Goal: Check status: Check status

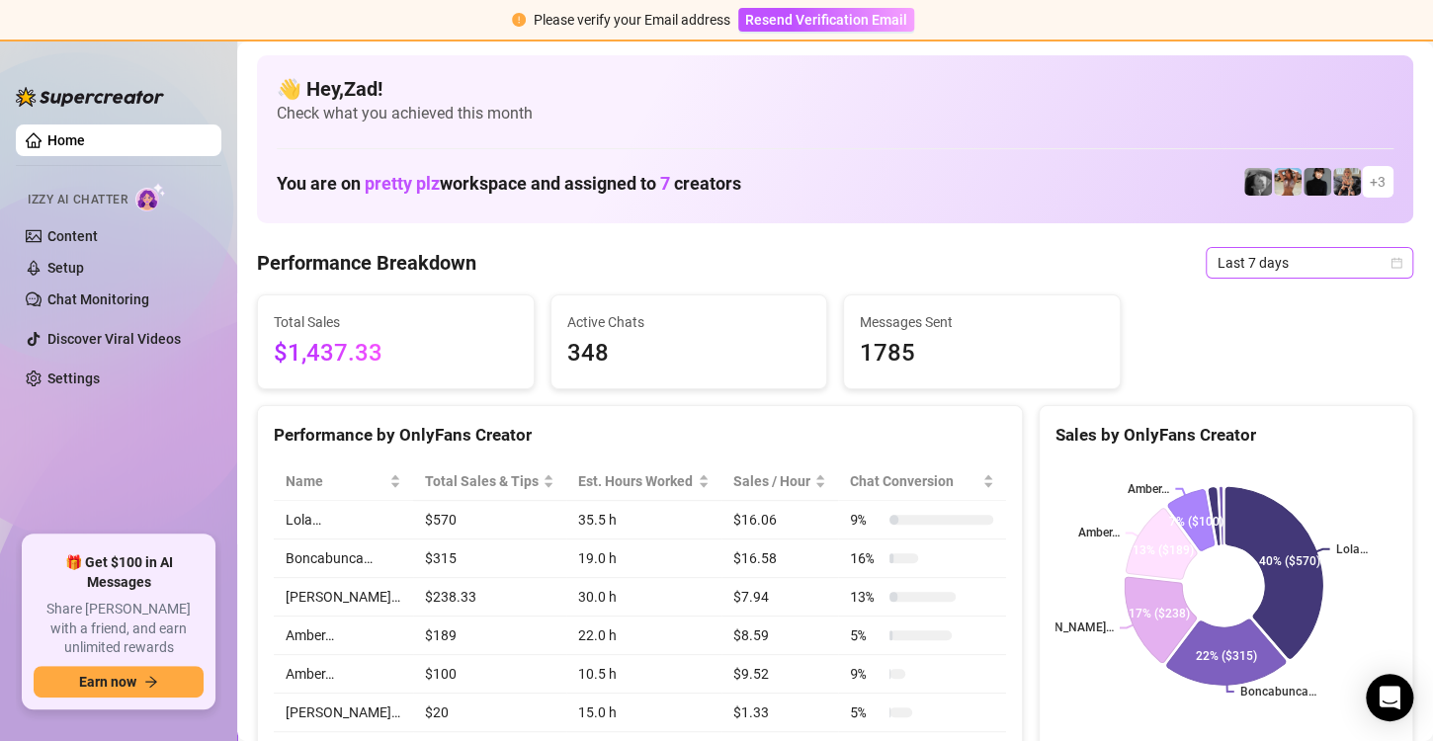
click at [1217, 271] on span "Last 7 days" at bounding box center [1309, 263] width 184 height 30
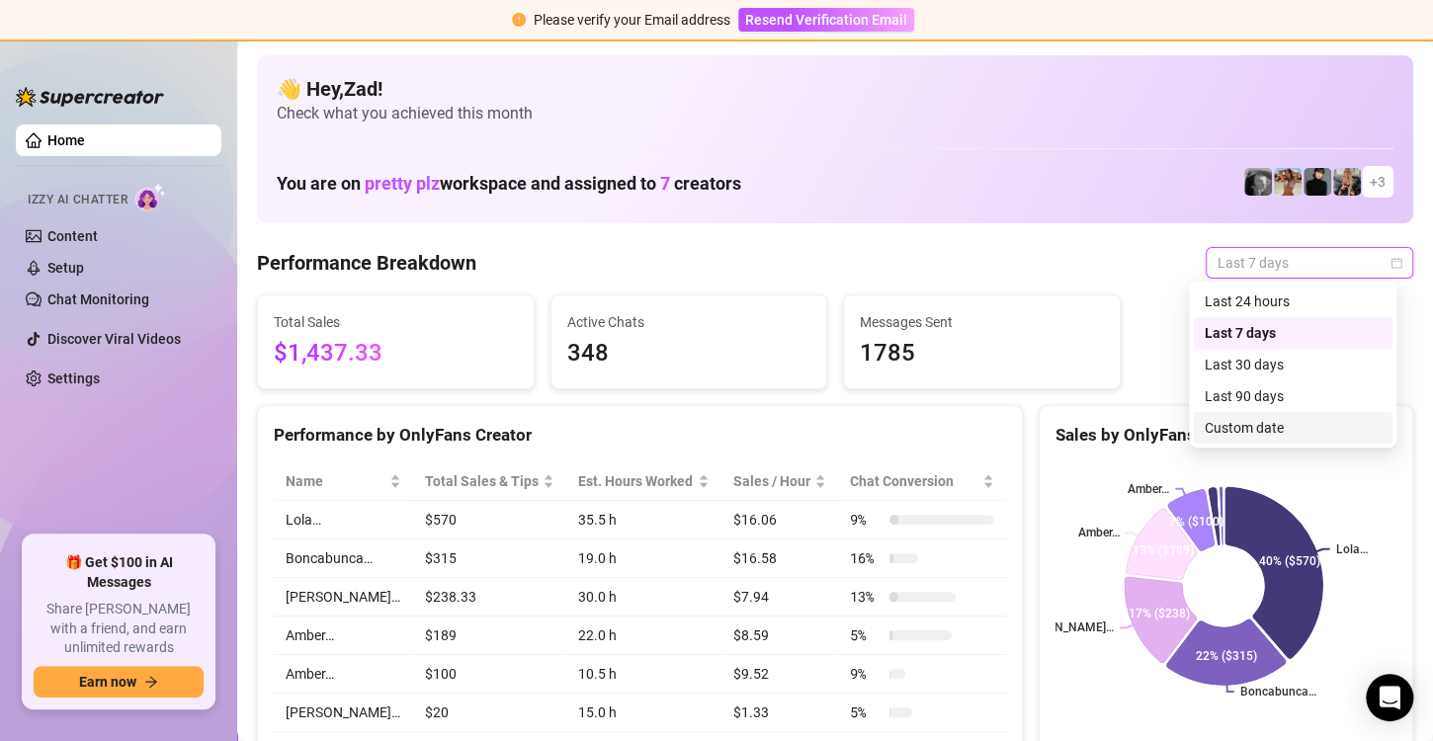
click at [1248, 425] on div "Custom date" at bounding box center [1292, 428] width 176 height 22
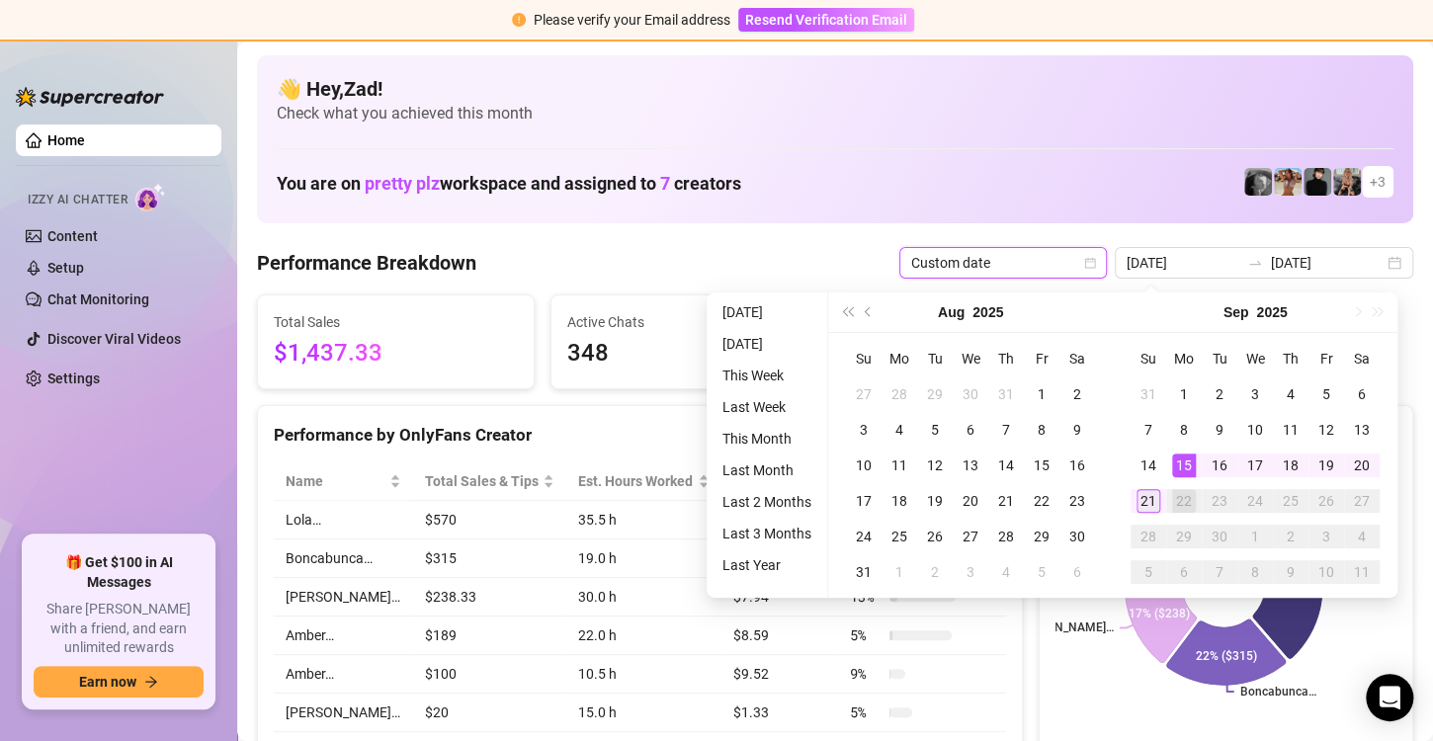
type input "[DATE]"
click at [1142, 507] on div "21" at bounding box center [1148, 501] width 24 height 24
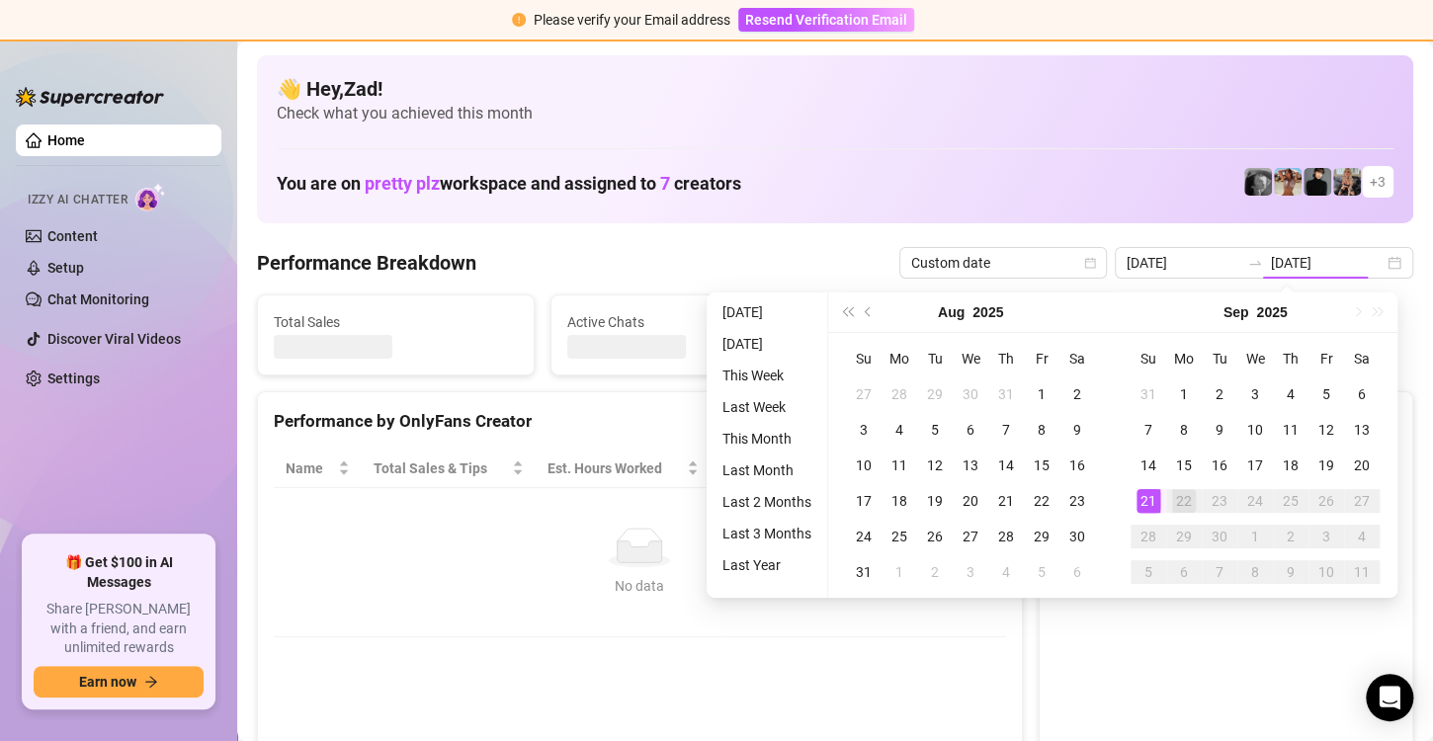
type input "[DATE]"
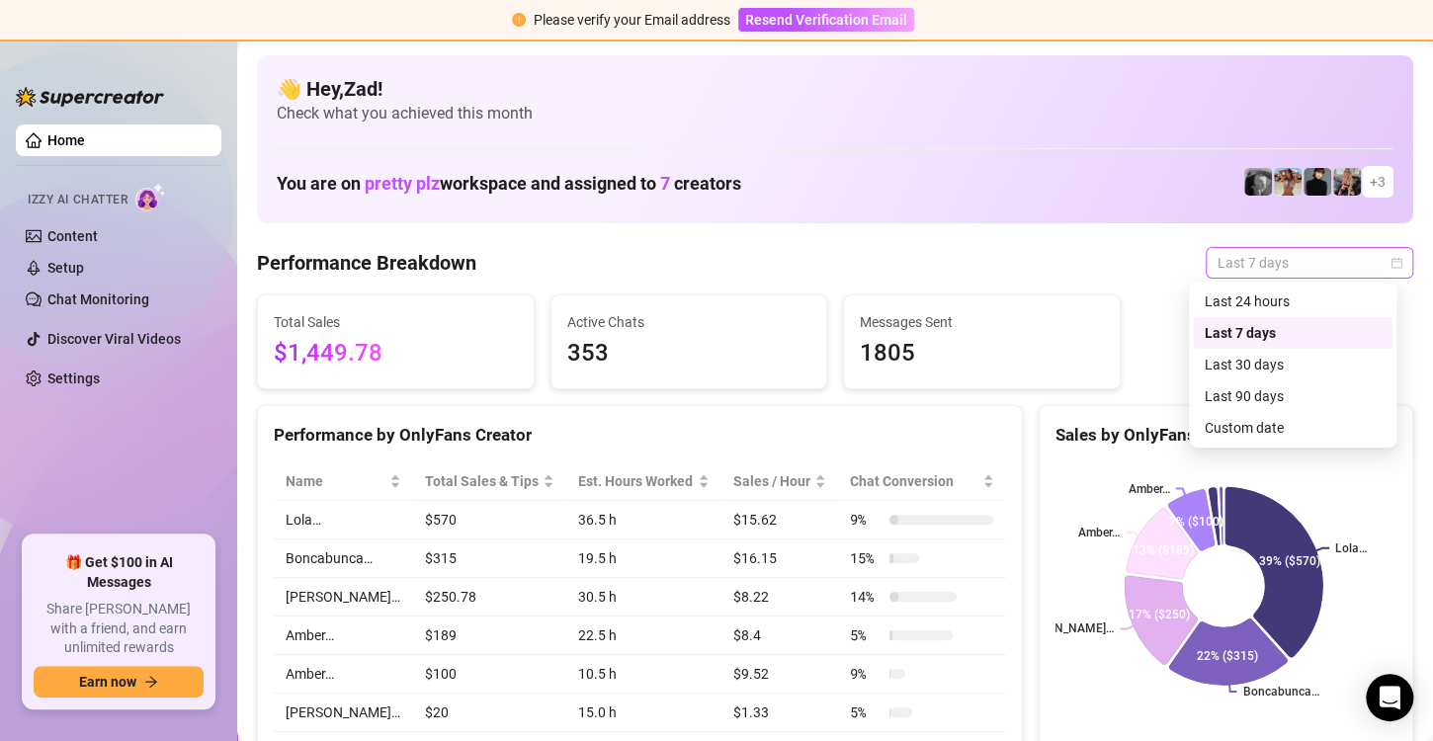
click at [1262, 265] on span "Last 7 days" at bounding box center [1309, 263] width 184 height 30
click at [1235, 423] on div "Custom date" at bounding box center [1292, 428] width 176 height 22
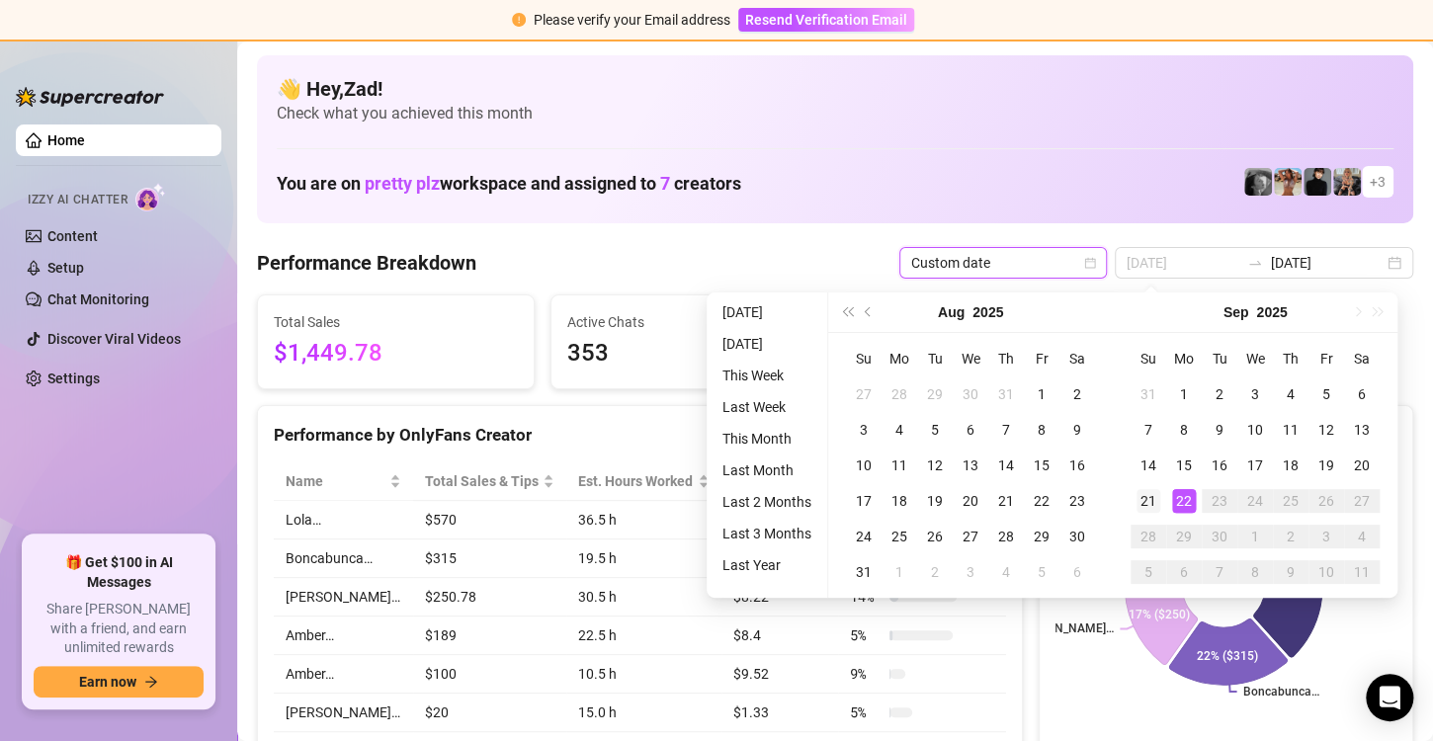
type input "[DATE]"
click at [1150, 502] on div "21" at bounding box center [1148, 501] width 24 height 24
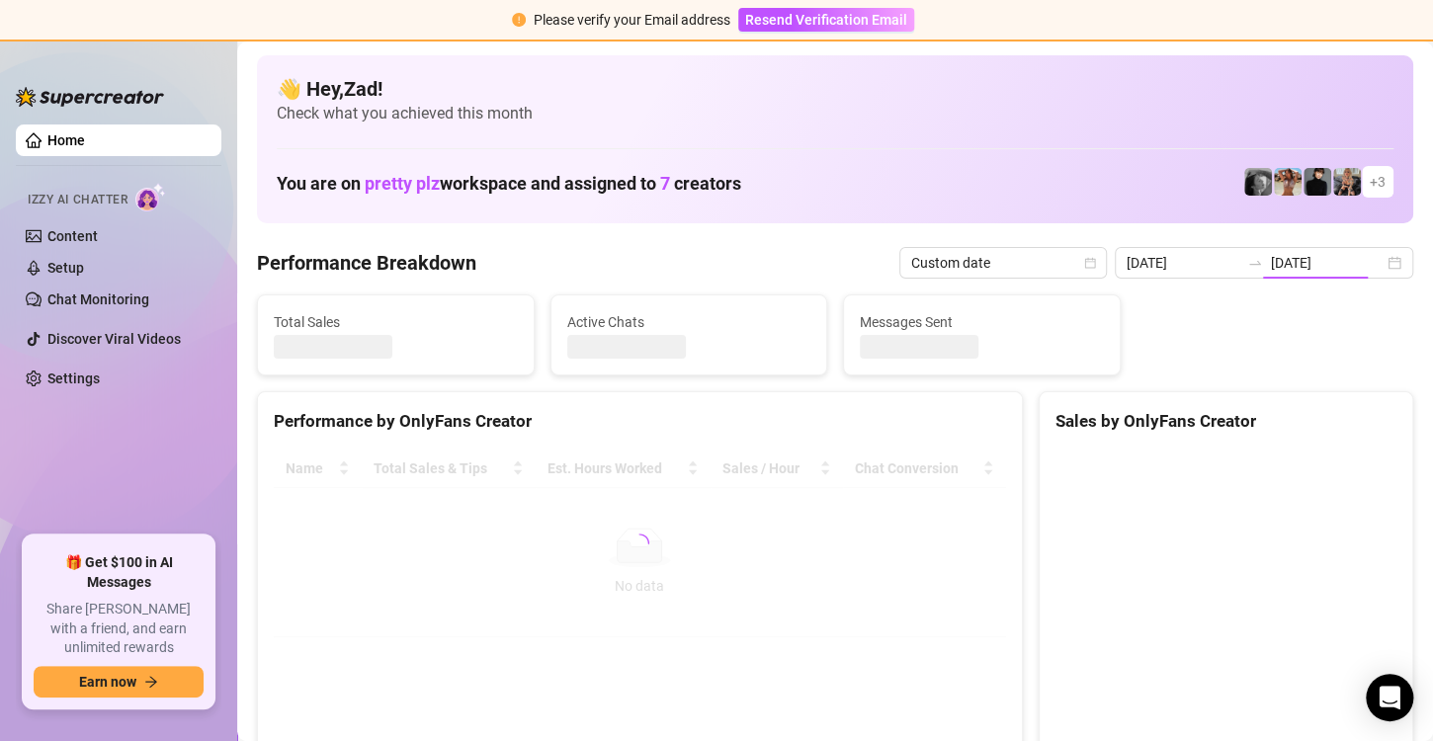
type input "[DATE]"
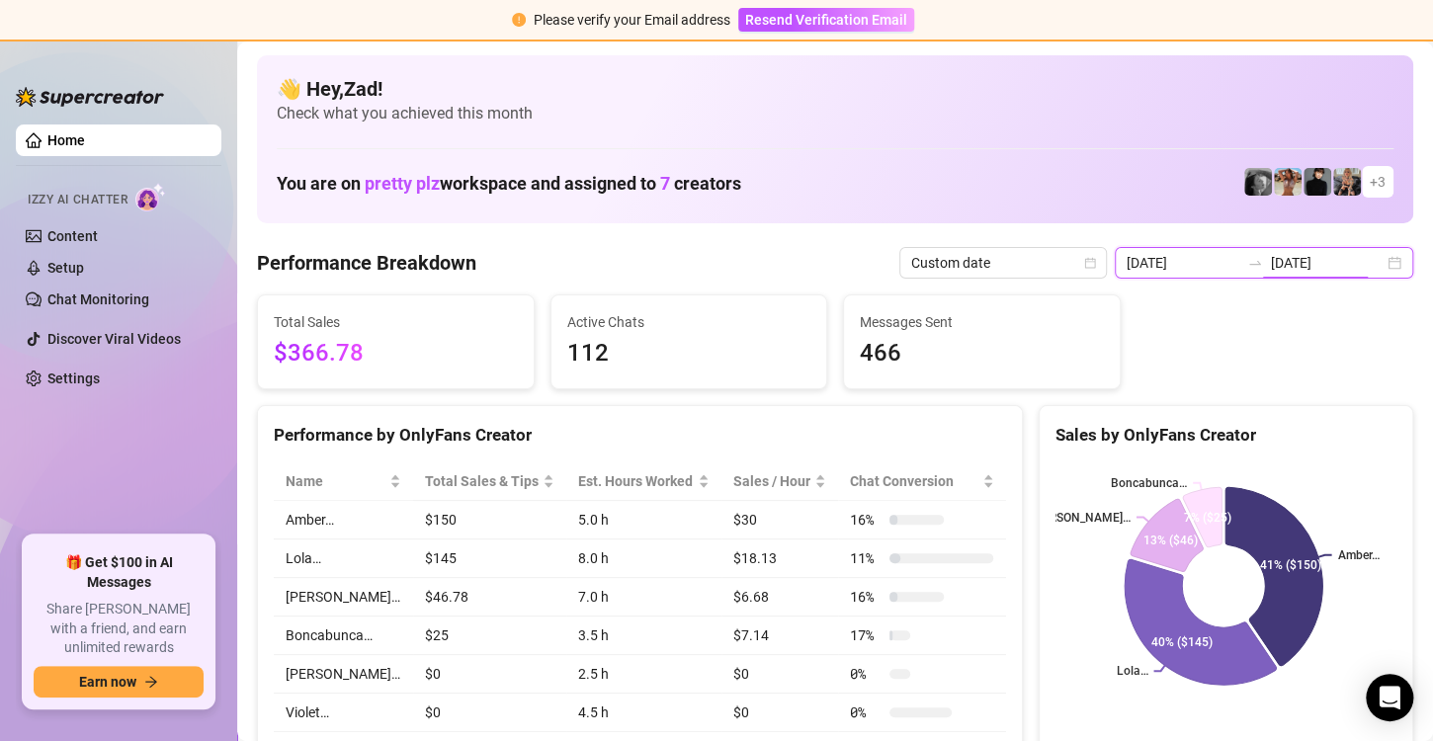
click at [1309, 266] on input "[DATE]" at bounding box center [1327, 263] width 113 height 22
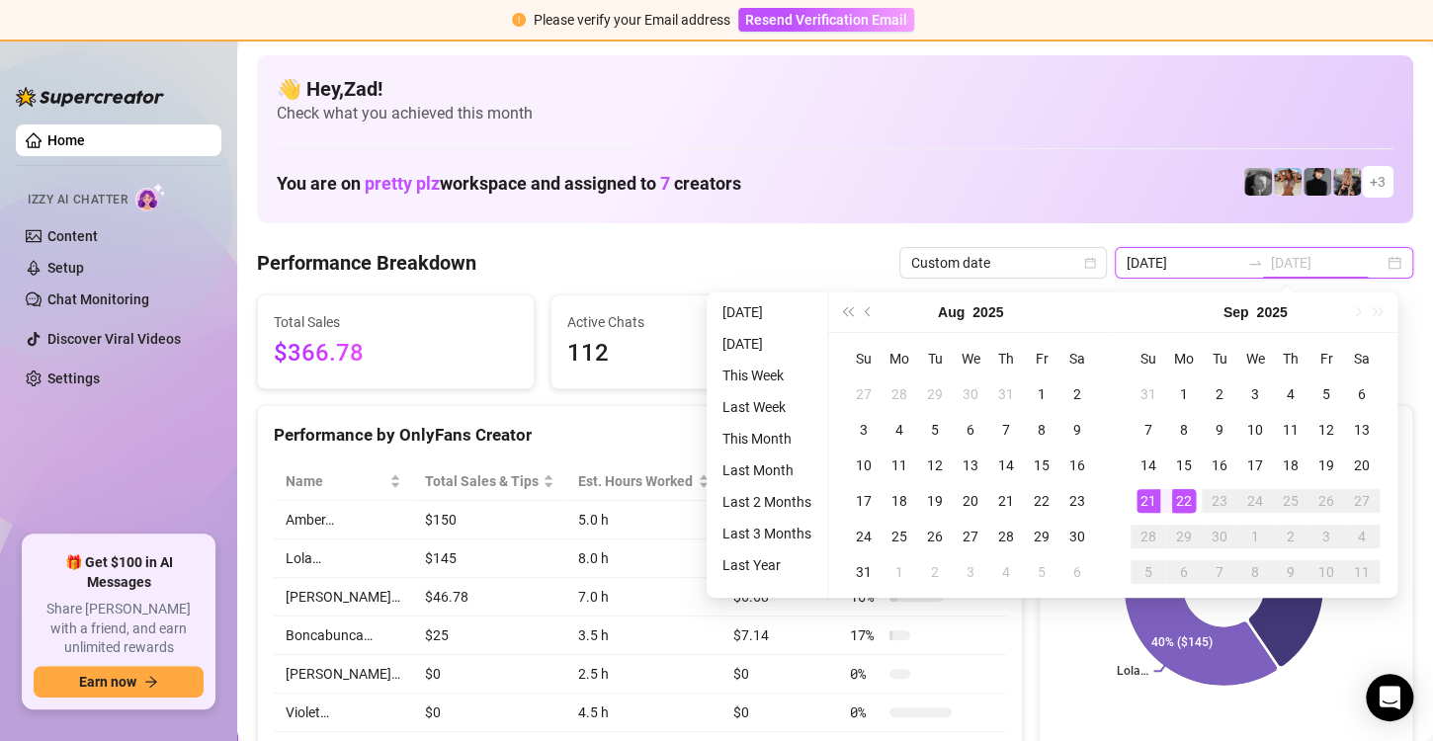
type input "[DATE]"
click at [1155, 513] on td "21" at bounding box center [1148, 501] width 36 height 36
type input "[DATE]"
click at [1179, 499] on div "22" at bounding box center [1184, 501] width 24 height 24
type input "[DATE]"
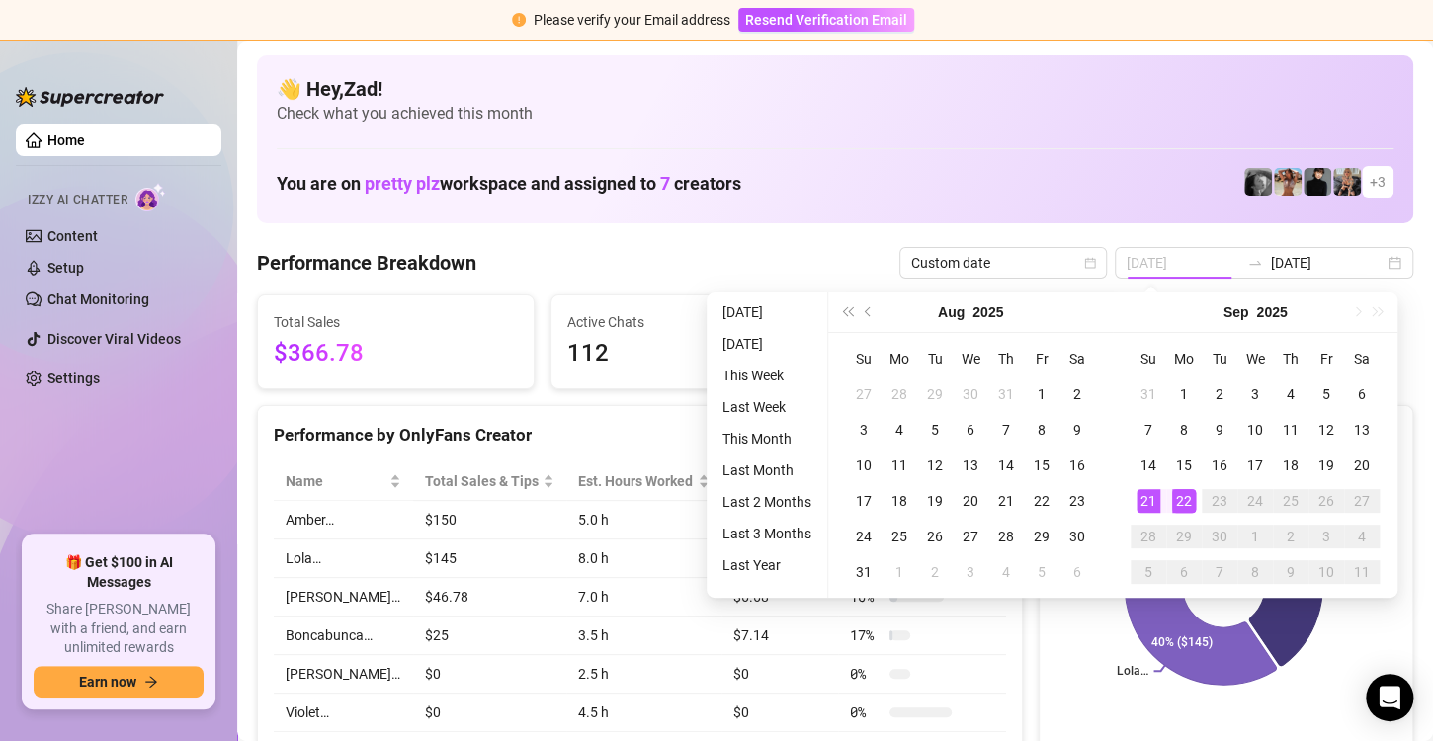
type input "[DATE]"
